Goal: Entertainment & Leisure: Consume media (video, audio)

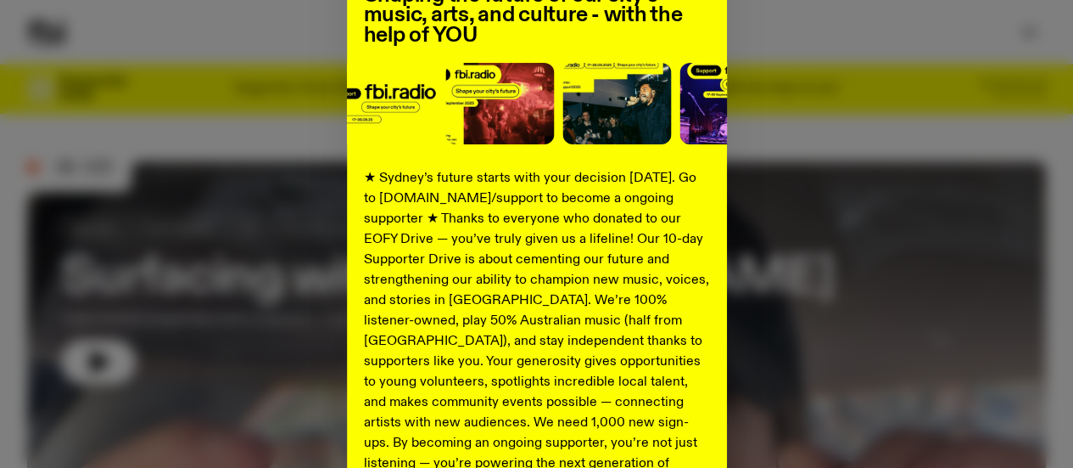
scroll to position [372, 0]
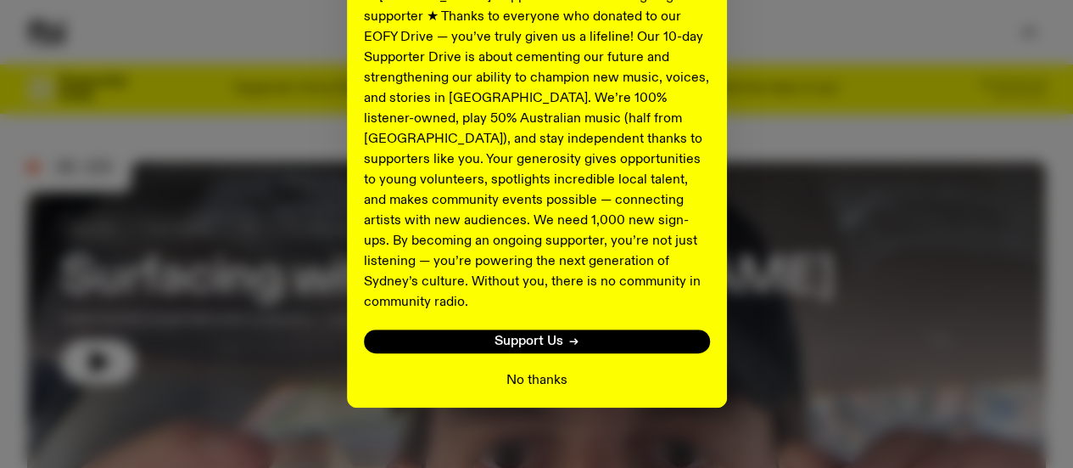
click at [526, 370] on button "No thanks" at bounding box center [537, 380] width 61 height 20
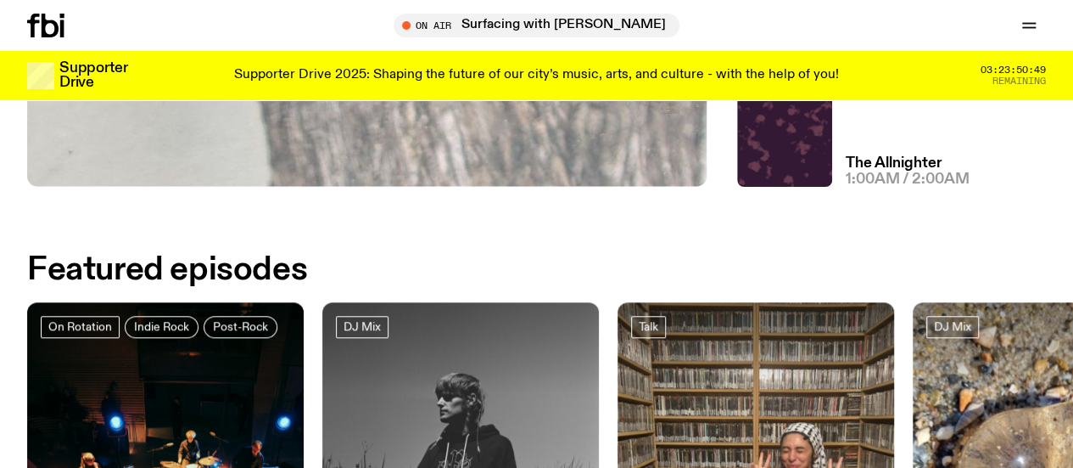
scroll to position [509, 0]
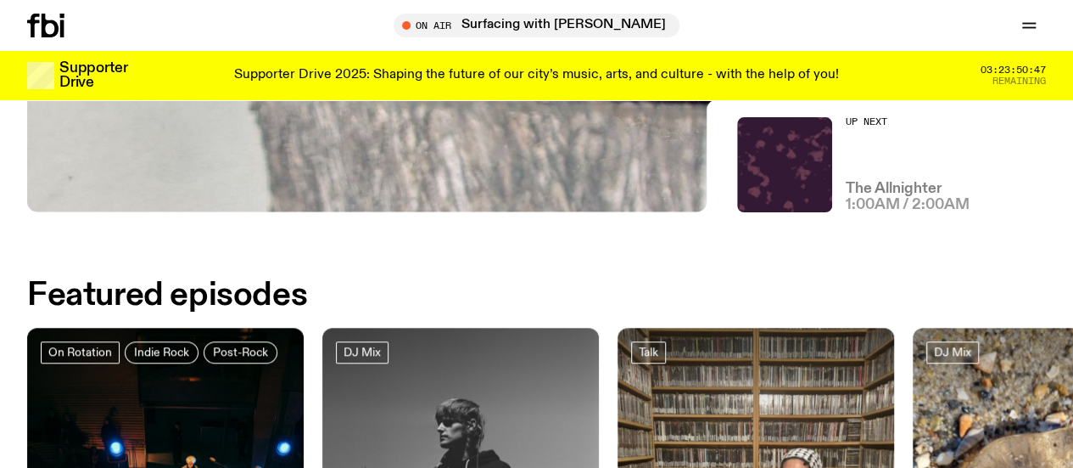
click at [861, 184] on h3 "The Allnighter" at bounding box center [894, 189] width 97 height 14
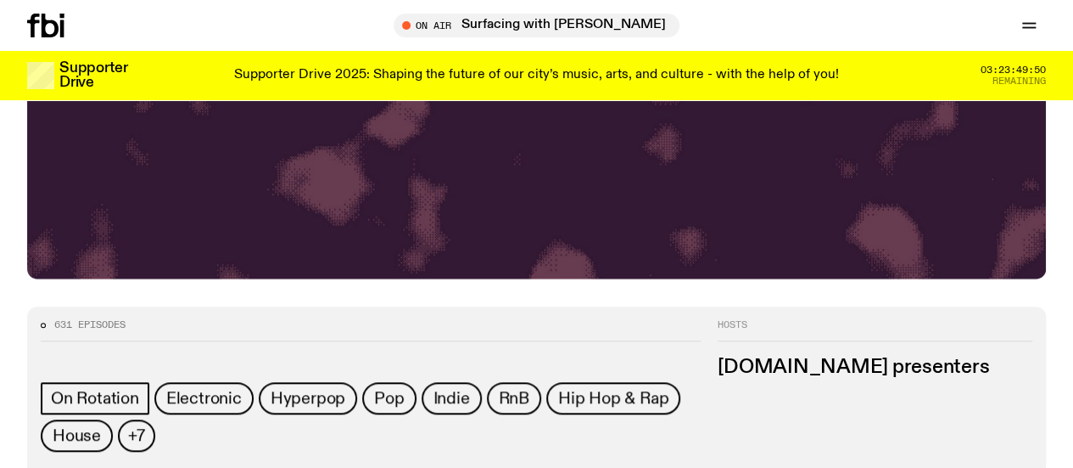
scroll to position [671, 0]
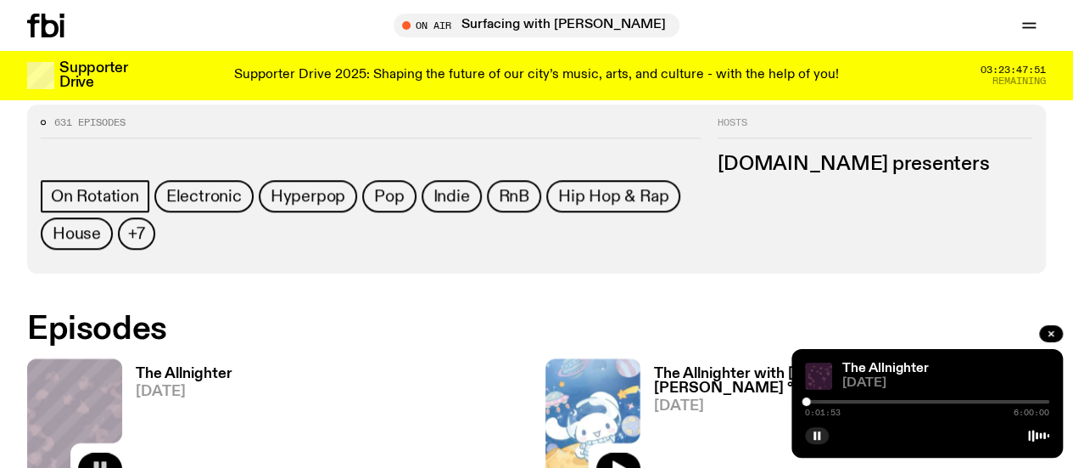
scroll to position [756, 0]
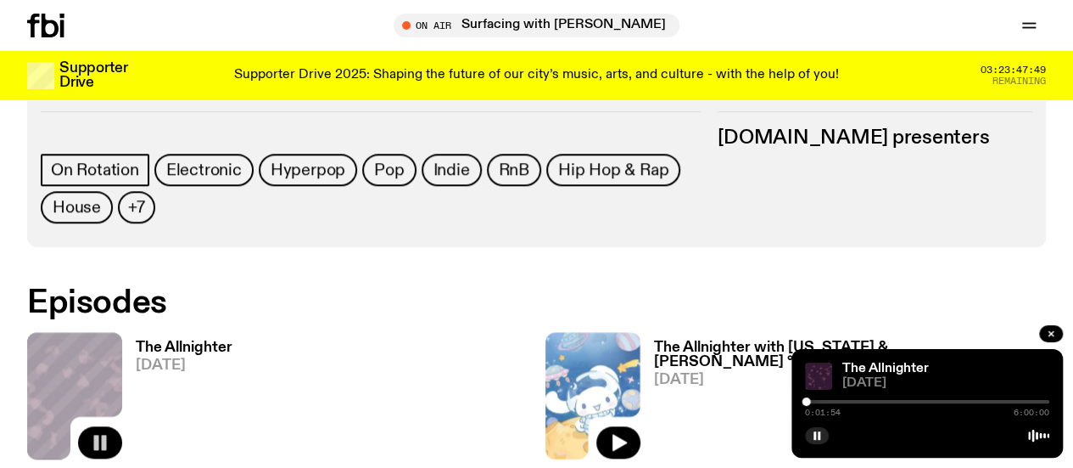
click at [862, 398] on div "0:01:54 6:00:00" at bounding box center [927, 406] width 244 height 20
click at [842, 401] on div at bounding box center [927, 401] width 244 height 3
click at [826, 402] on div at bounding box center [719, 401] width 244 height 3
click at [828, 399] on div at bounding box center [826, 401] width 8 height 8
click at [835, 403] on div at bounding box center [927, 401] width 244 height 3
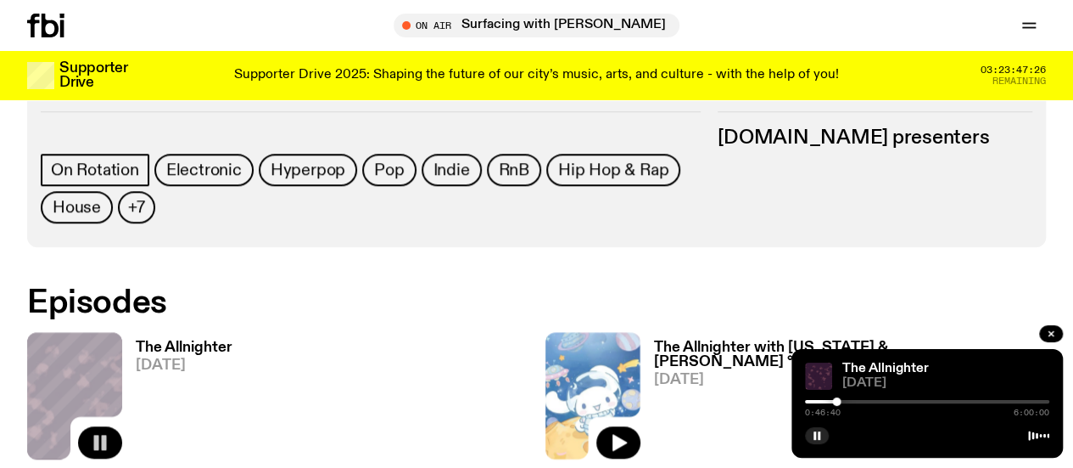
click at [837, 403] on div at bounding box center [836, 401] width 8 height 8
click at [859, 400] on div at bounding box center [927, 401] width 244 height 3
click at [872, 400] on div at bounding box center [927, 401] width 244 height 3
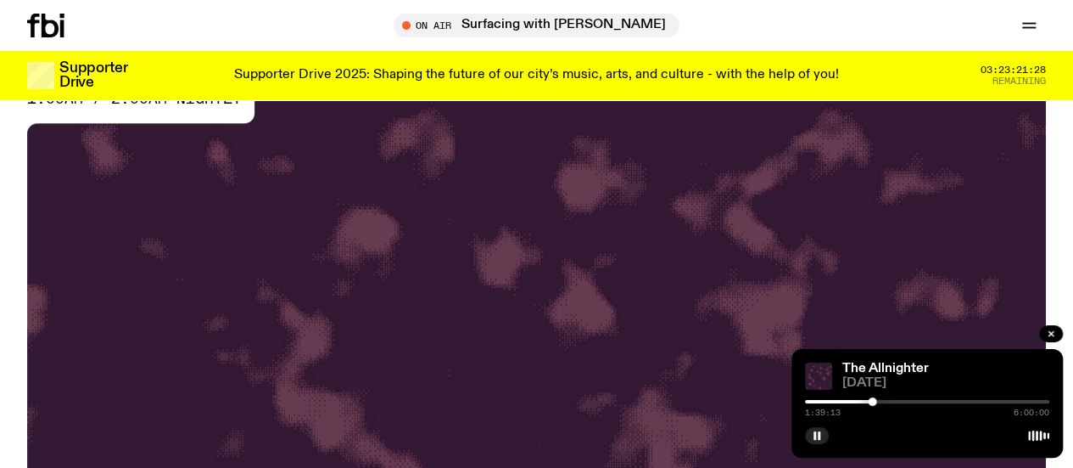
scroll to position [0, 0]
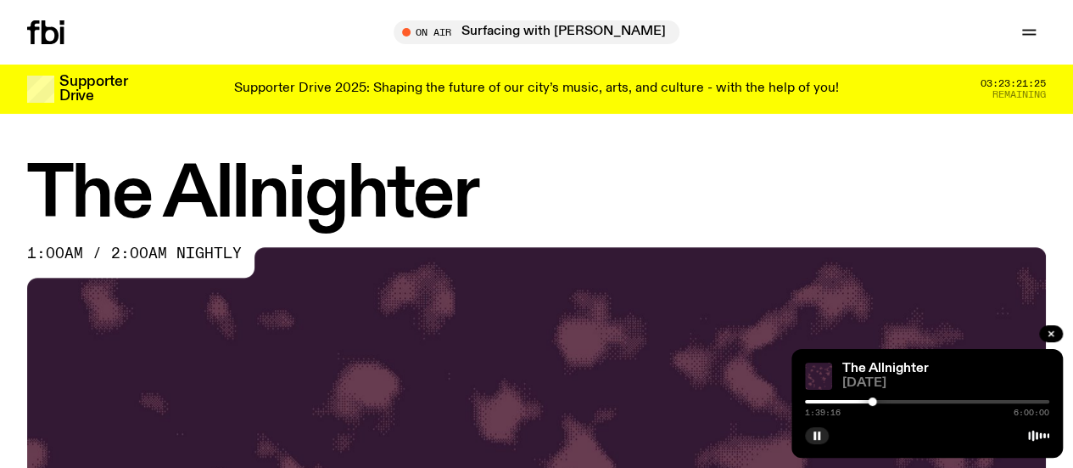
click at [0, 0] on span "Tune in live" at bounding box center [0, 0] width 0 height 0
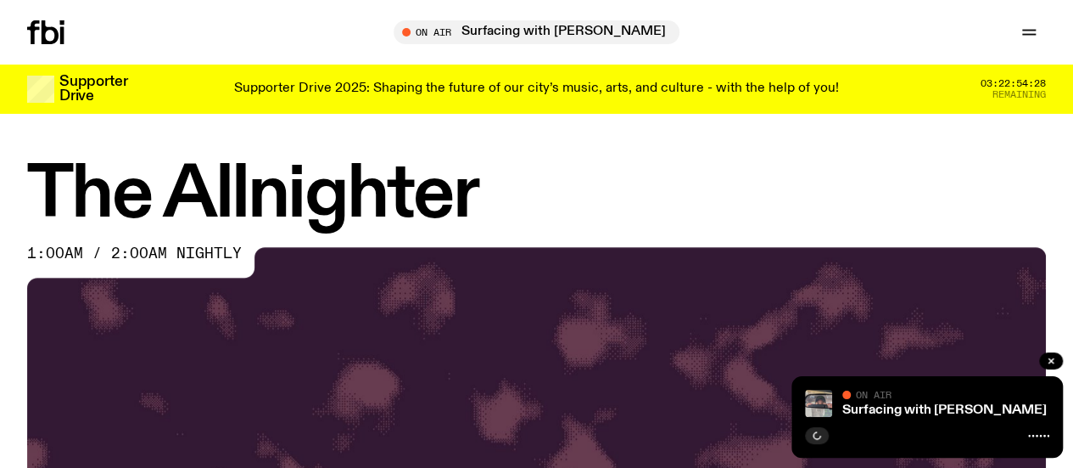
click at [62, 35] on icon at bounding box center [45, 32] width 37 height 24
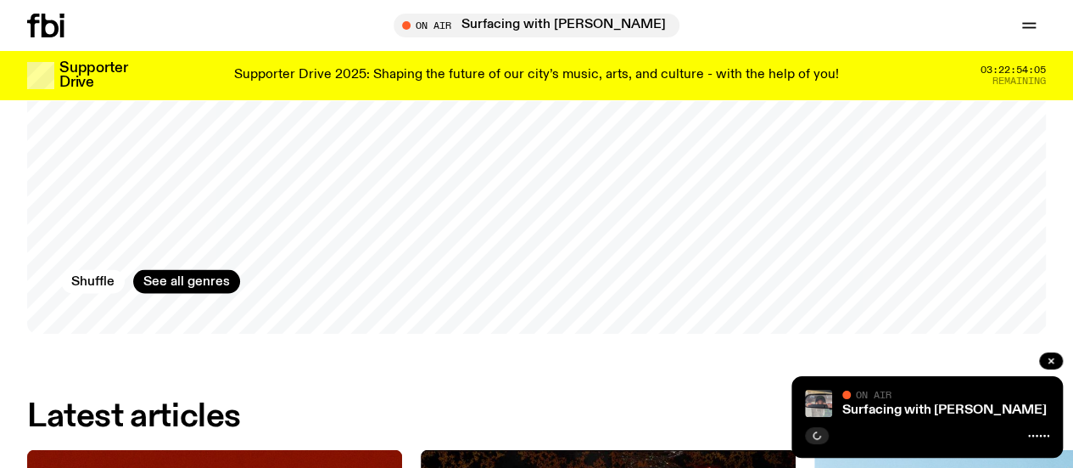
scroll to position [1437, 0]
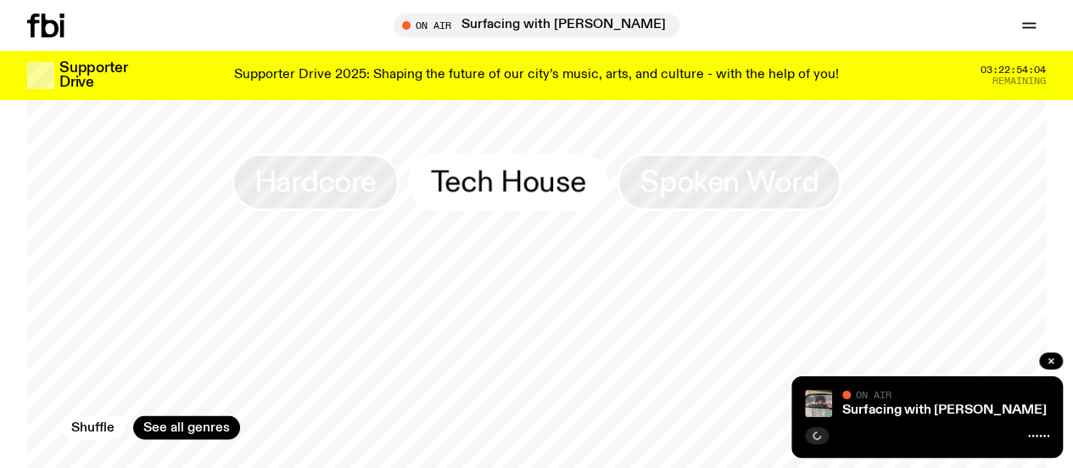
click at [561, 198] on span "Tech House" at bounding box center [508, 181] width 154 height 33
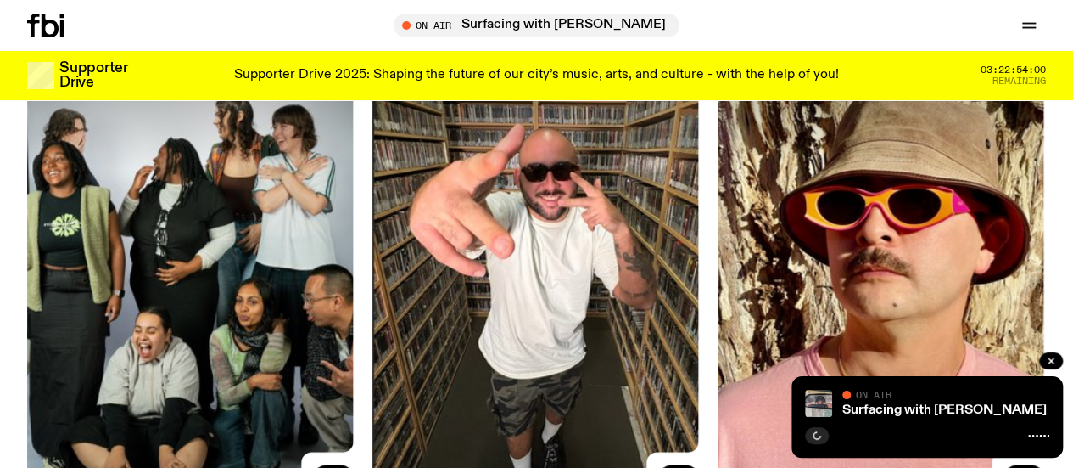
scroll to position [249, 0]
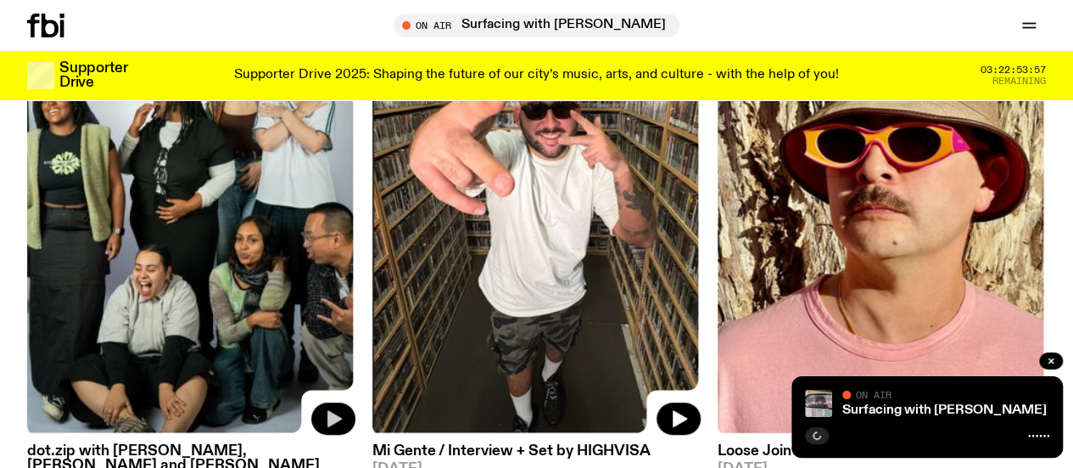
click at [328, 408] on icon "button" at bounding box center [333, 418] width 20 height 20
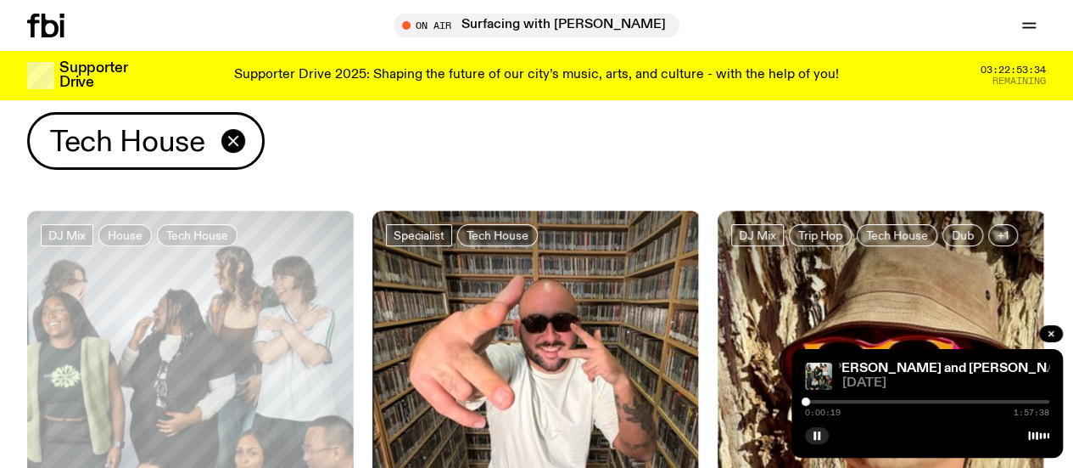
scroll to position [0, 0]
